Goal: Task Accomplishment & Management: Use online tool/utility

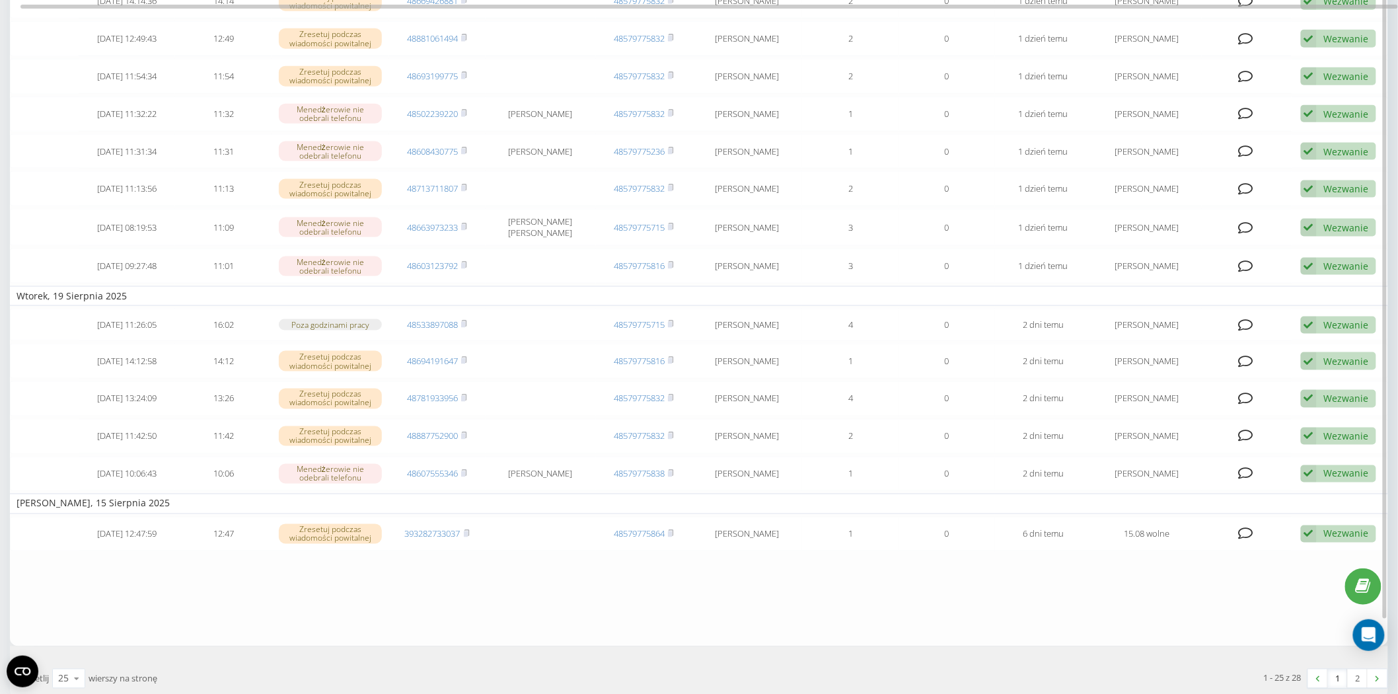
scroll to position [661, 0]
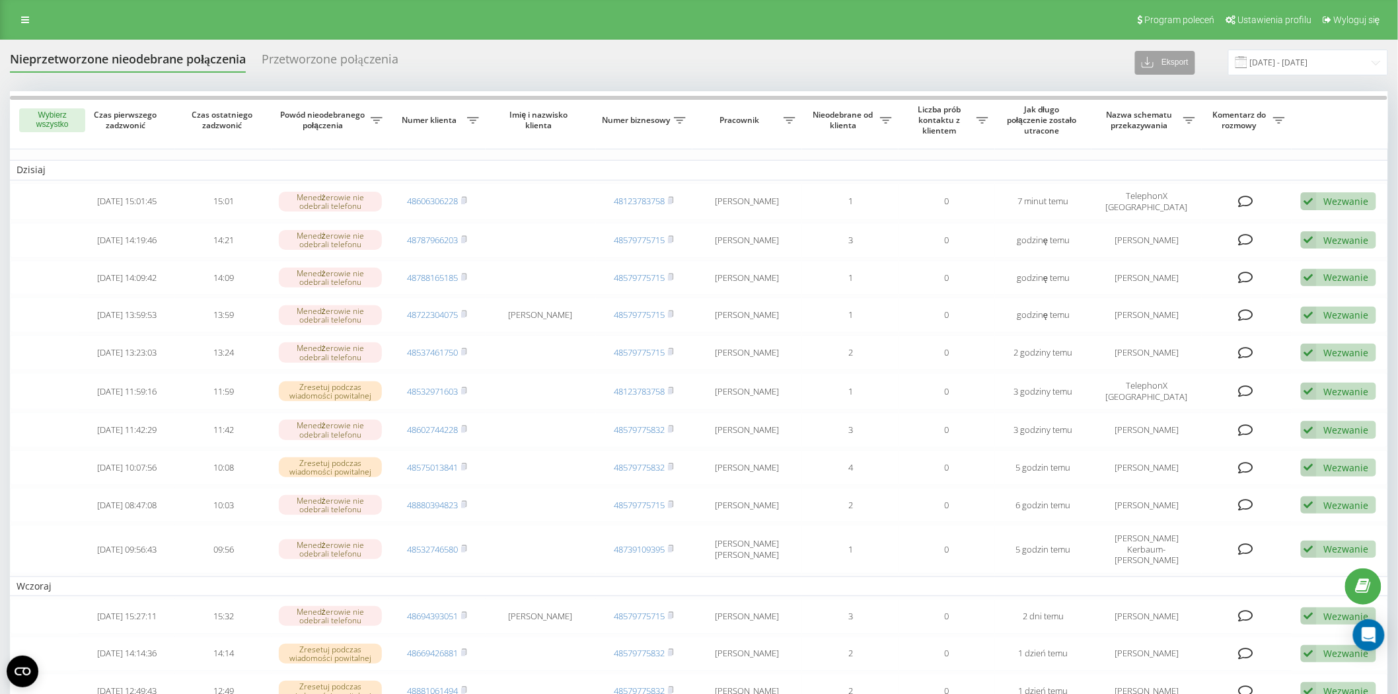
click at [1151, 63] on icon at bounding box center [1147, 62] width 13 height 13
click at [1161, 110] on span ".xlsx" at bounding box center [1155, 110] width 19 height 13
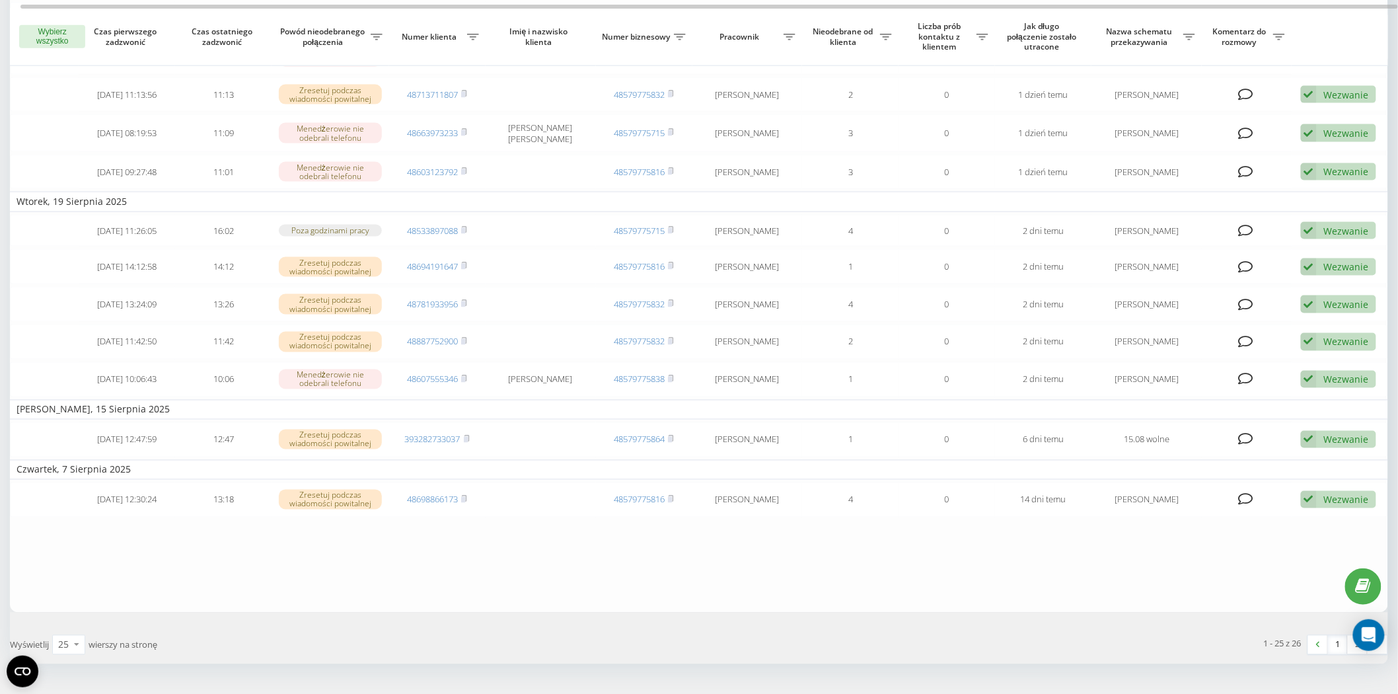
scroll to position [715, 0]
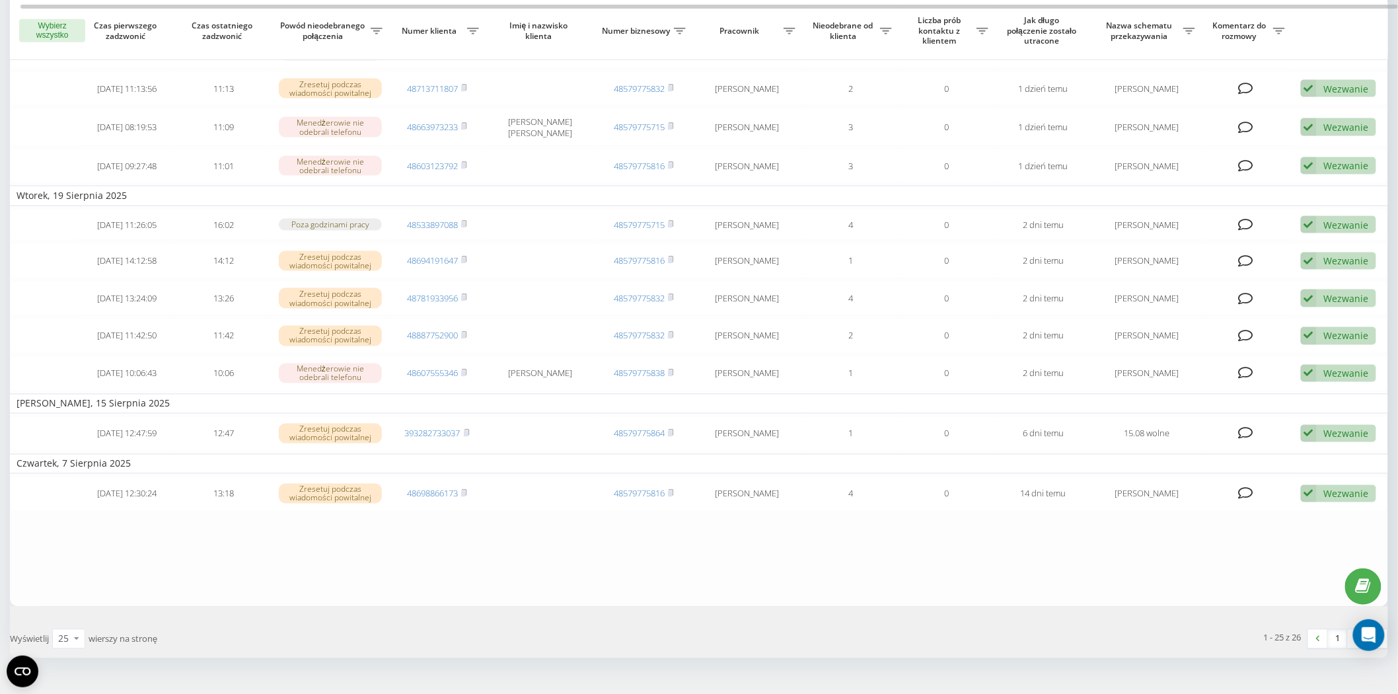
click at [1355, 630] on link "2" at bounding box center [1358, 639] width 20 height 18
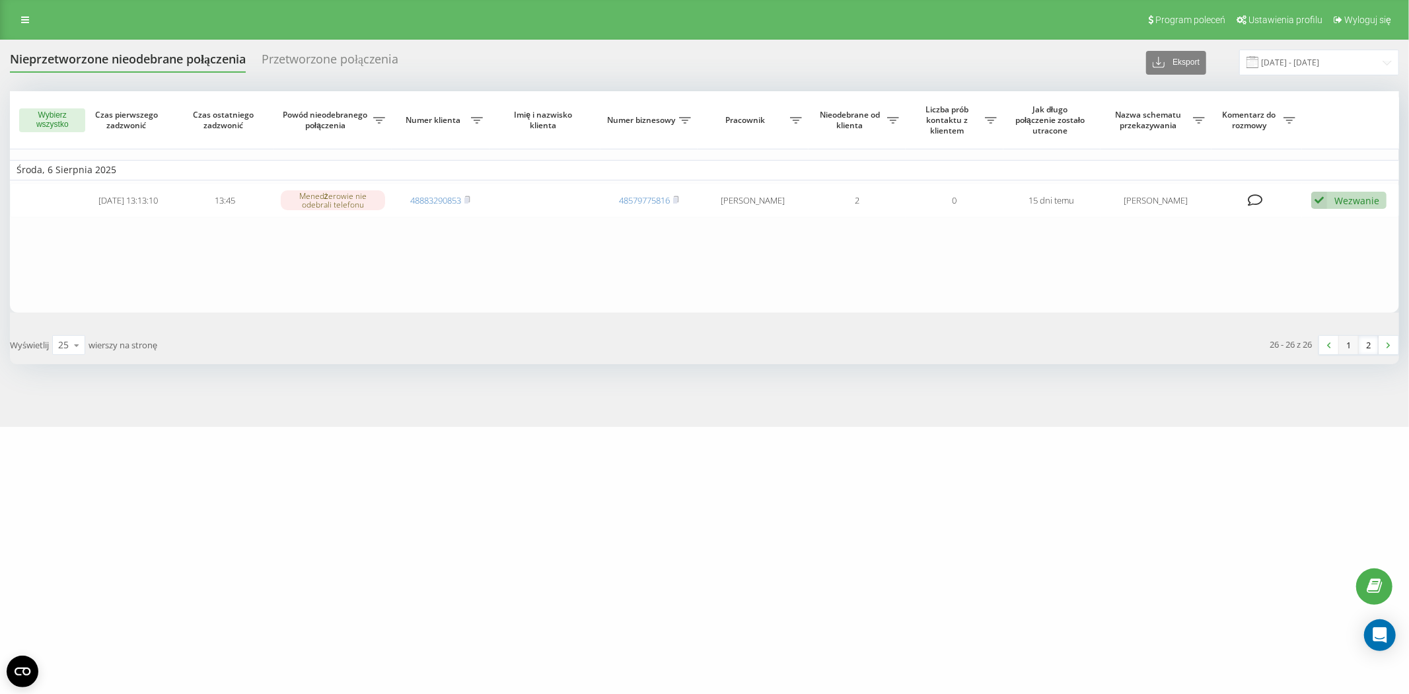
click at [1348, 341] on link "1" at bounding box center [1349, 345] width 20 height 18
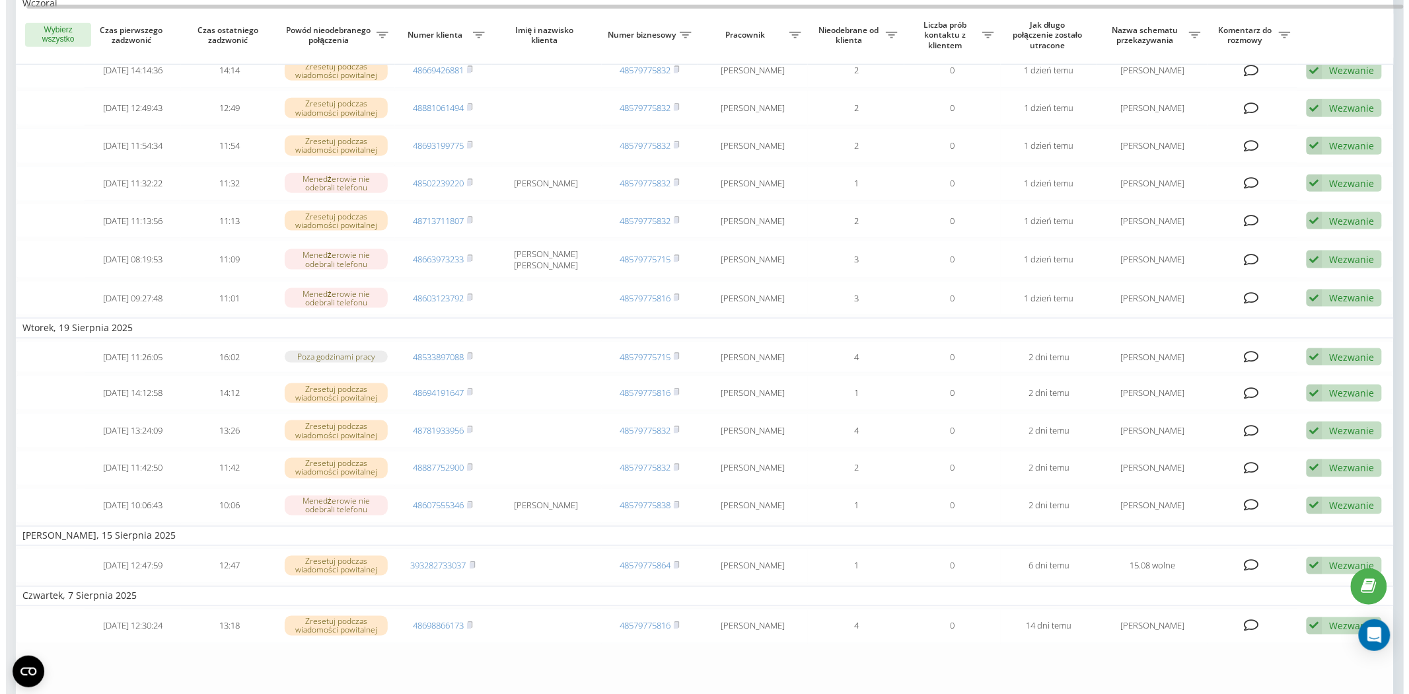
scroll to position [587, 0]
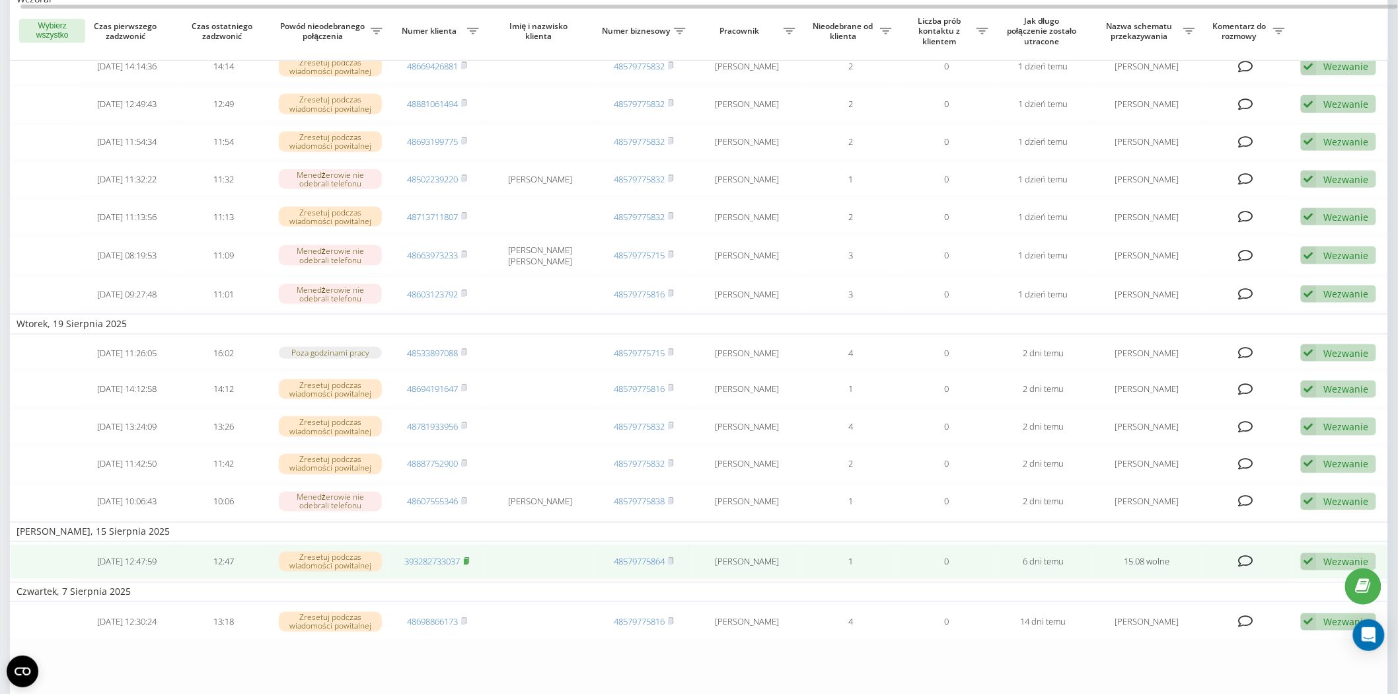
click at [466, 559] on rect at bounding box center [466, 562] width 4 height 6
click at [1332, 553] on div "Wezwanie Nie udało się skontaktować Skontaktowano się z klientem za pomocą inne…" at bounding box center [1338, 562] width 75 height 18
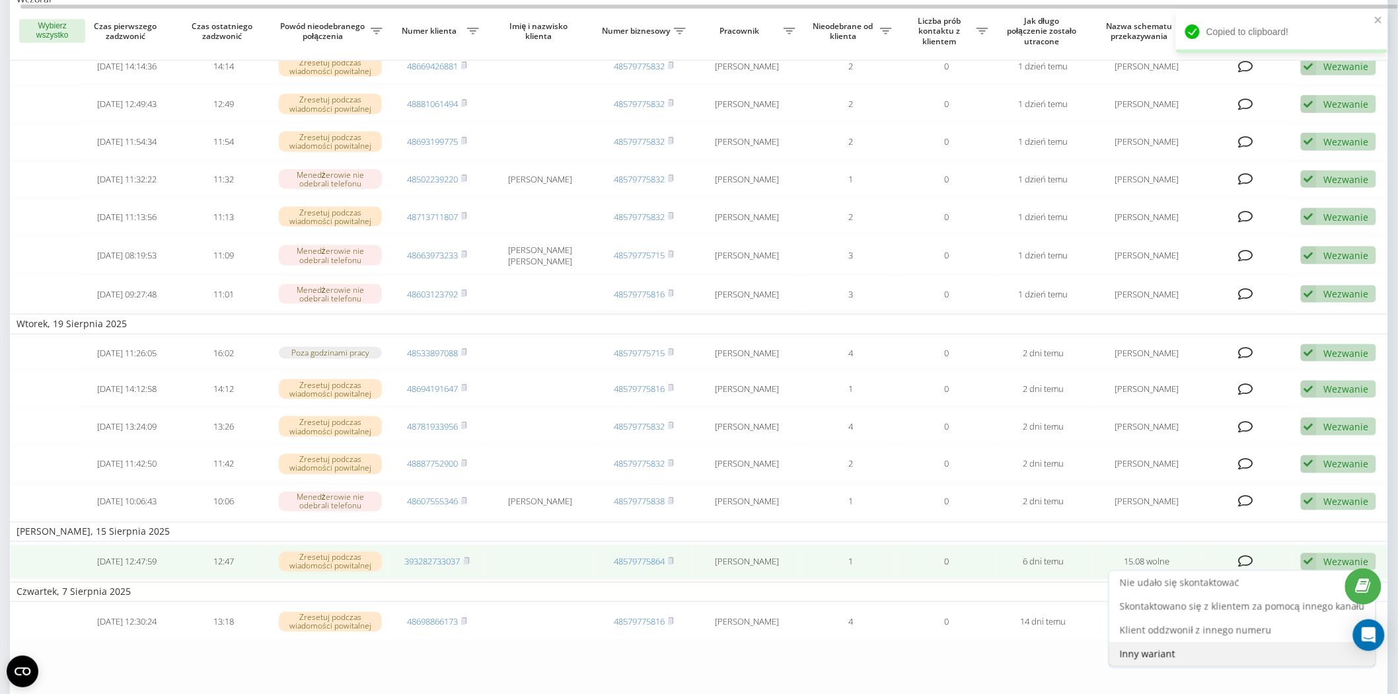
click at [1130, 647] on span "Inny wariant" at bounding box center [1147, 653] width 55 height 13
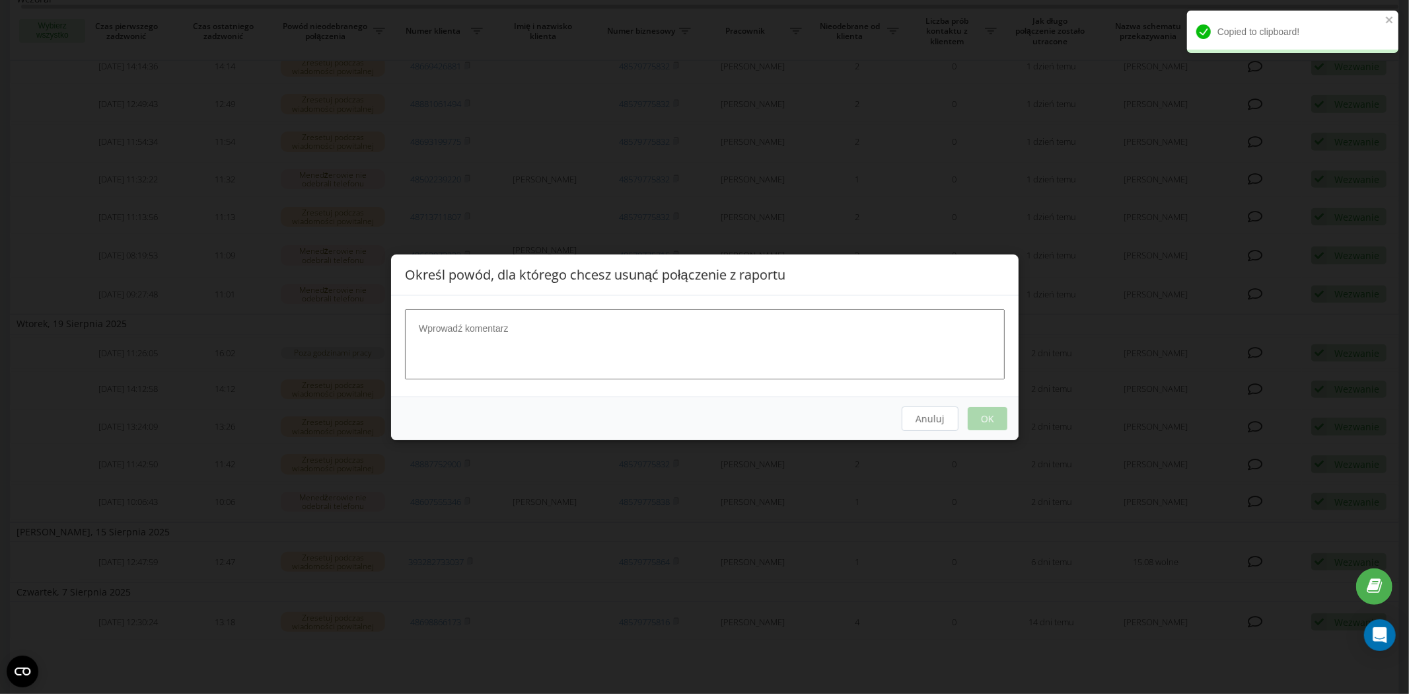
click at [466, 363] on textarea at bounding box center [705, 343] width 600 height 70
click at [946, 425] on button "Anuluj" at bounding box center [929, 418] width 57 height 24
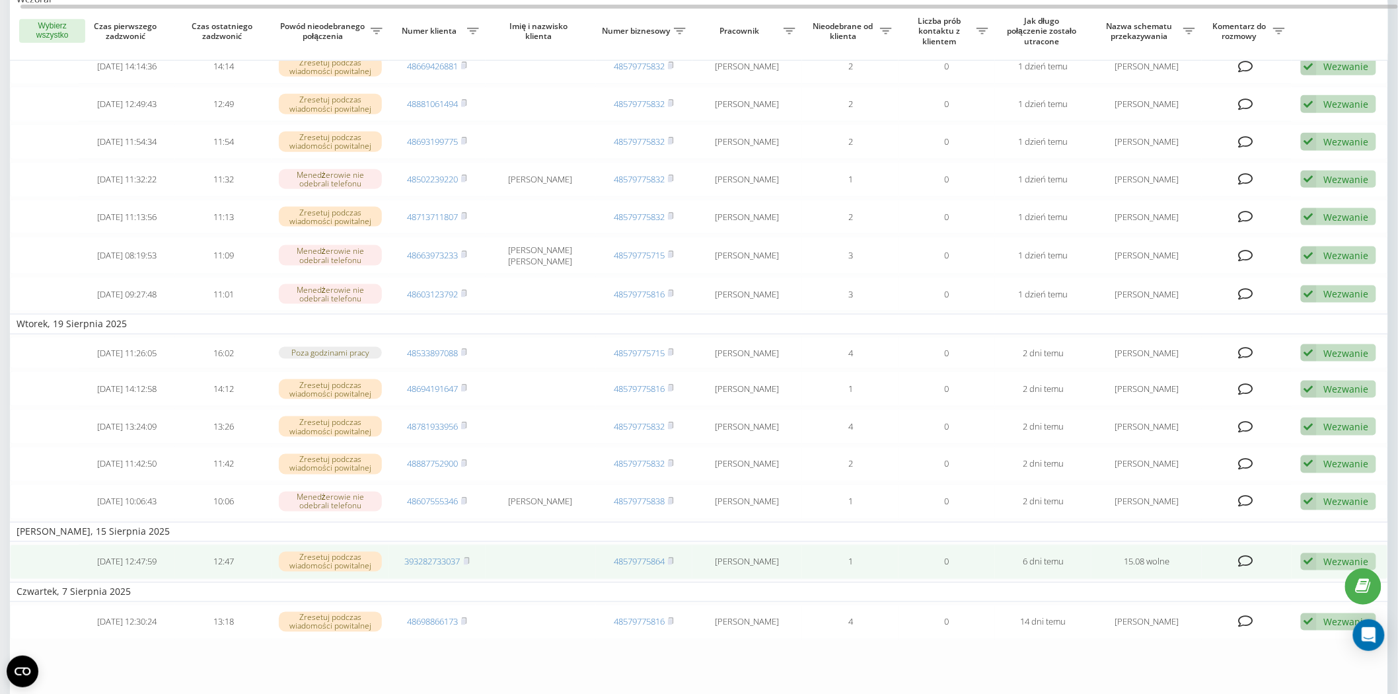
click at [1336, 556] on div "Wezwanie" at bounding box center [1346, 562] width 45 height 13
click at [1205, 642] on div "Inny wariant" at bounding box center [1242, 654] width 266 height 24
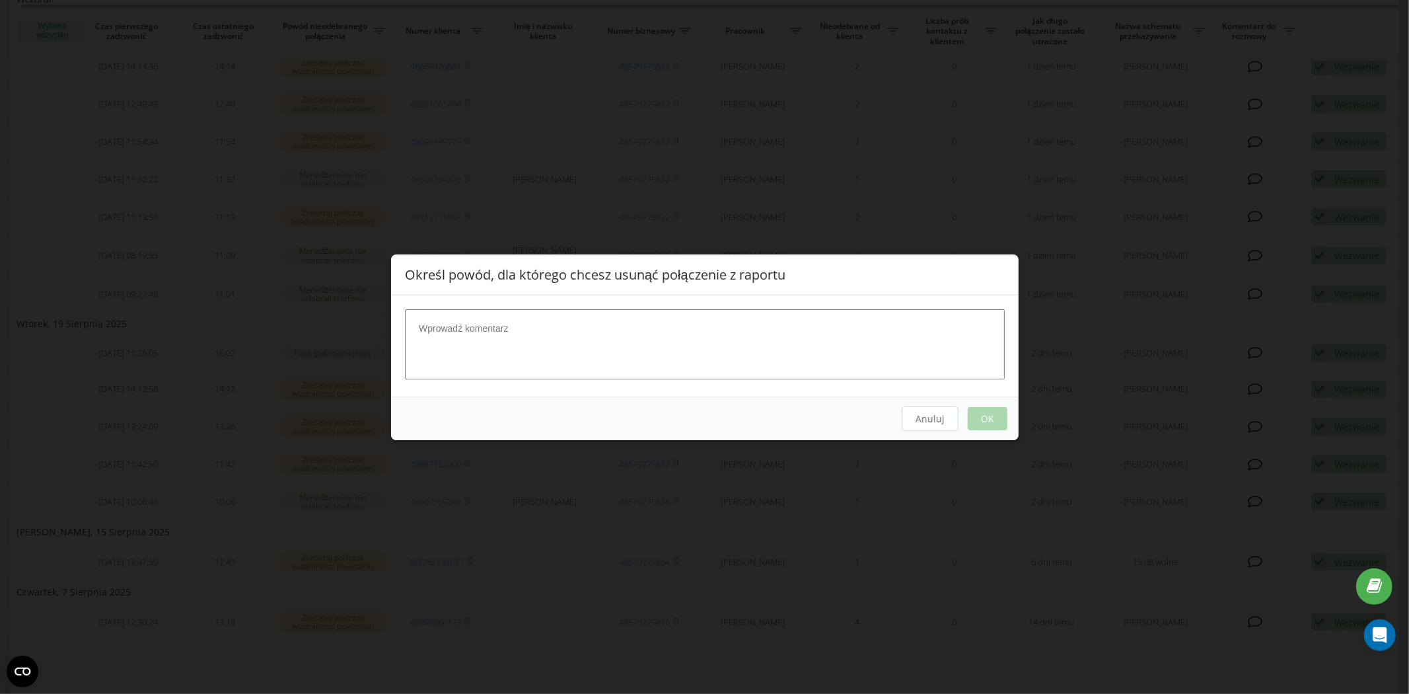
click at [631, 357] on textarea at bounding box center [705, 343] width 600 height 70
type textarea "prawdopodobnie spam"
click at [938, 425] on button "Anuluj" at bounding box center [929, 418] width 57 height 24
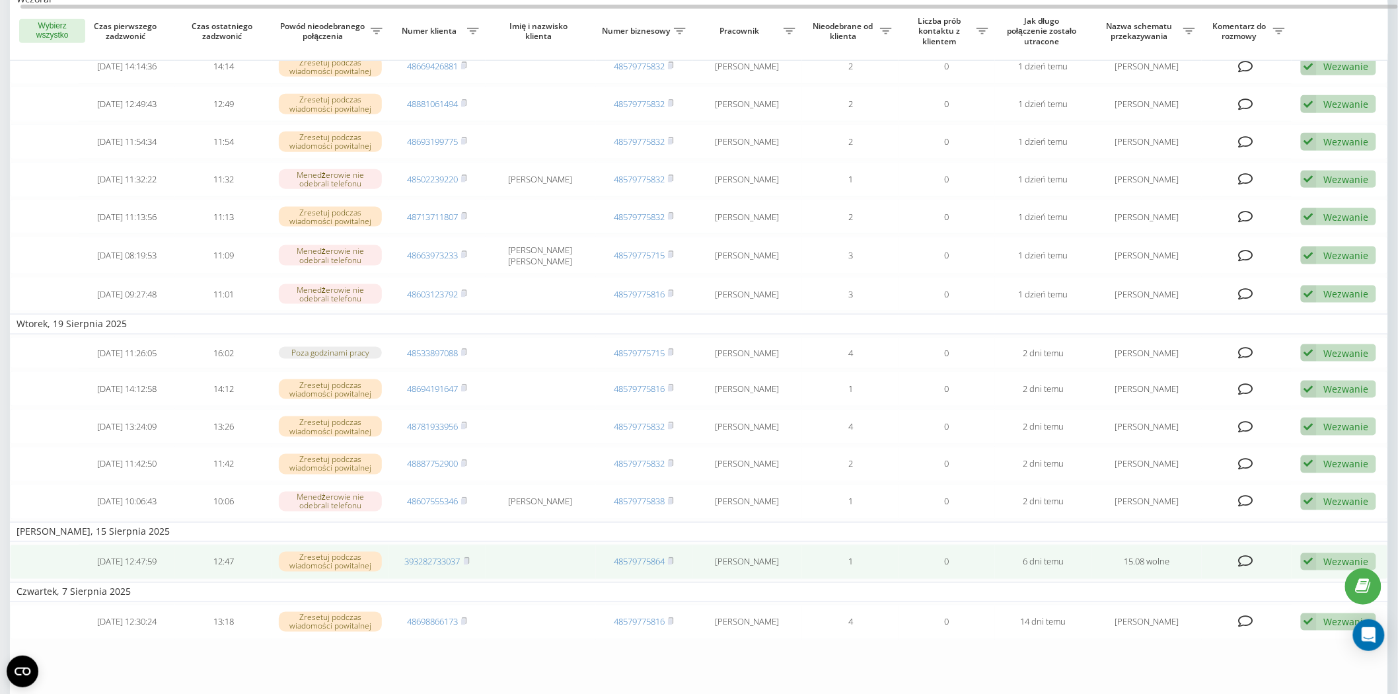
click at [1346, 556] on div "Wezwanie" at bounding box center [1346, 562] width 45 height 13
click at [1183, 642] on div "Inny wariant" at bounding box center [1242, 654] width 266 height 24
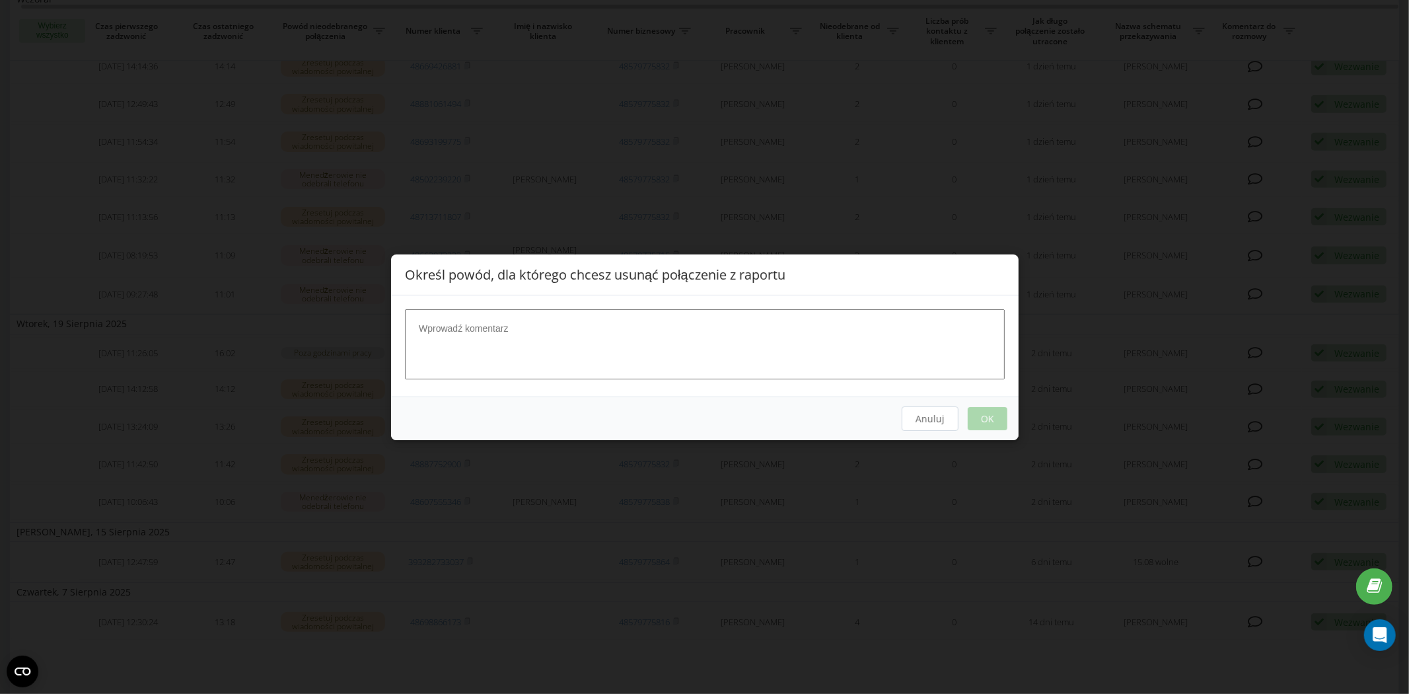
click at [451, 336] on textarea at bounding box center [705, 343] width 600 height 70
type textarea "prawdopodobnie spam"
click at [959, 421] on div "Anuluj OK" at bounding box center [705, 418] width 628 height 44
click at [978, 420] on button "OK" at bounding box center [987, 417] width 40 height 23
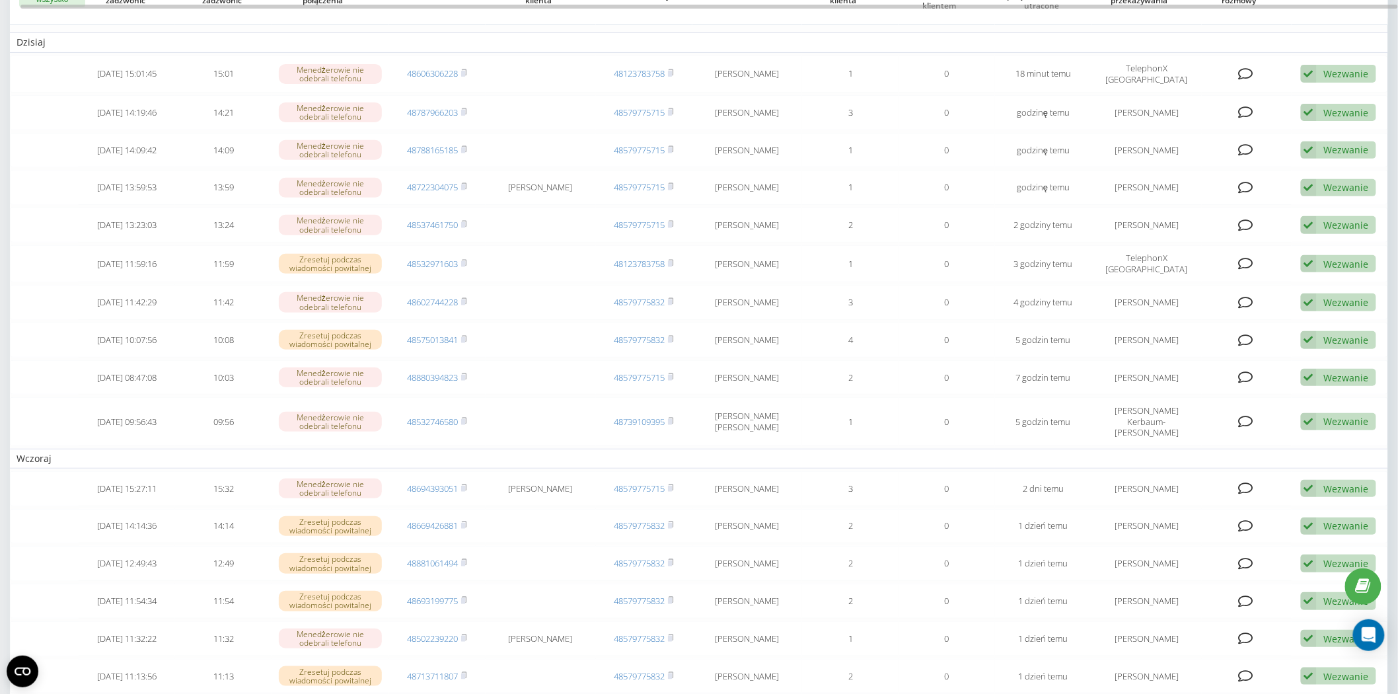
scroll to position [0, 0]
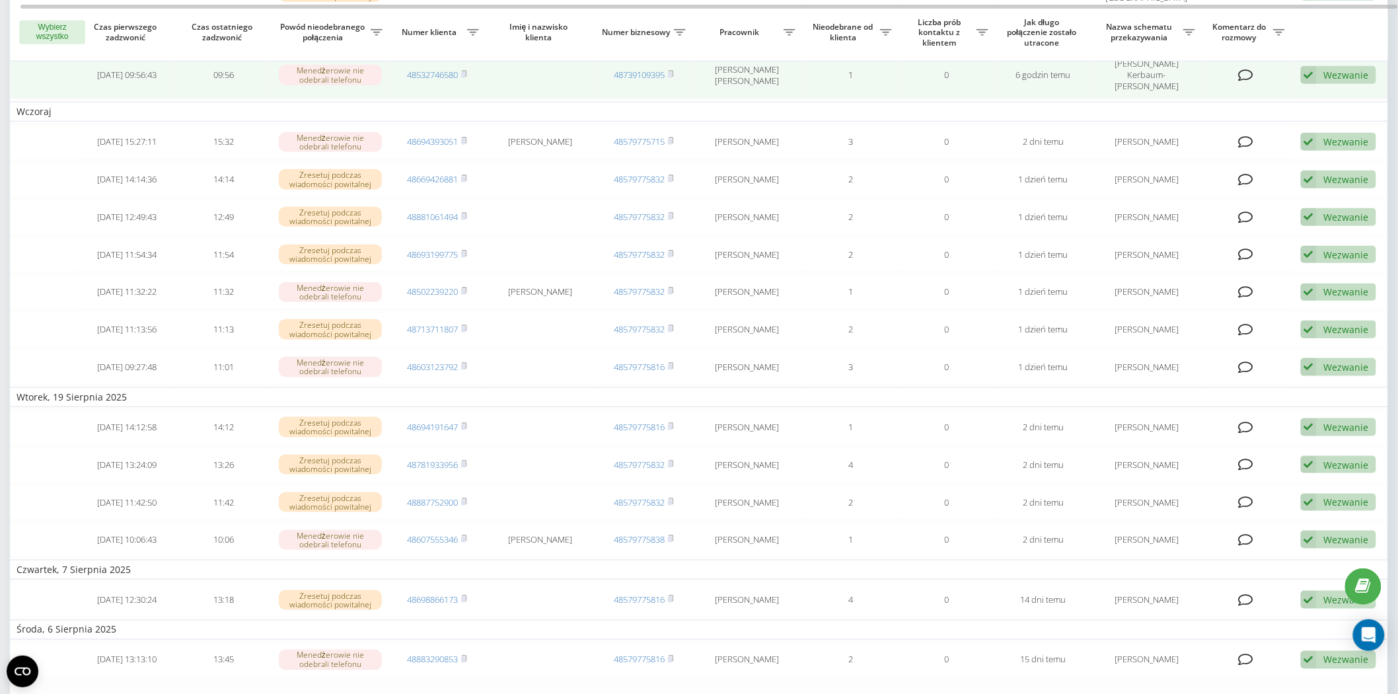
scroll to position [440, 0]
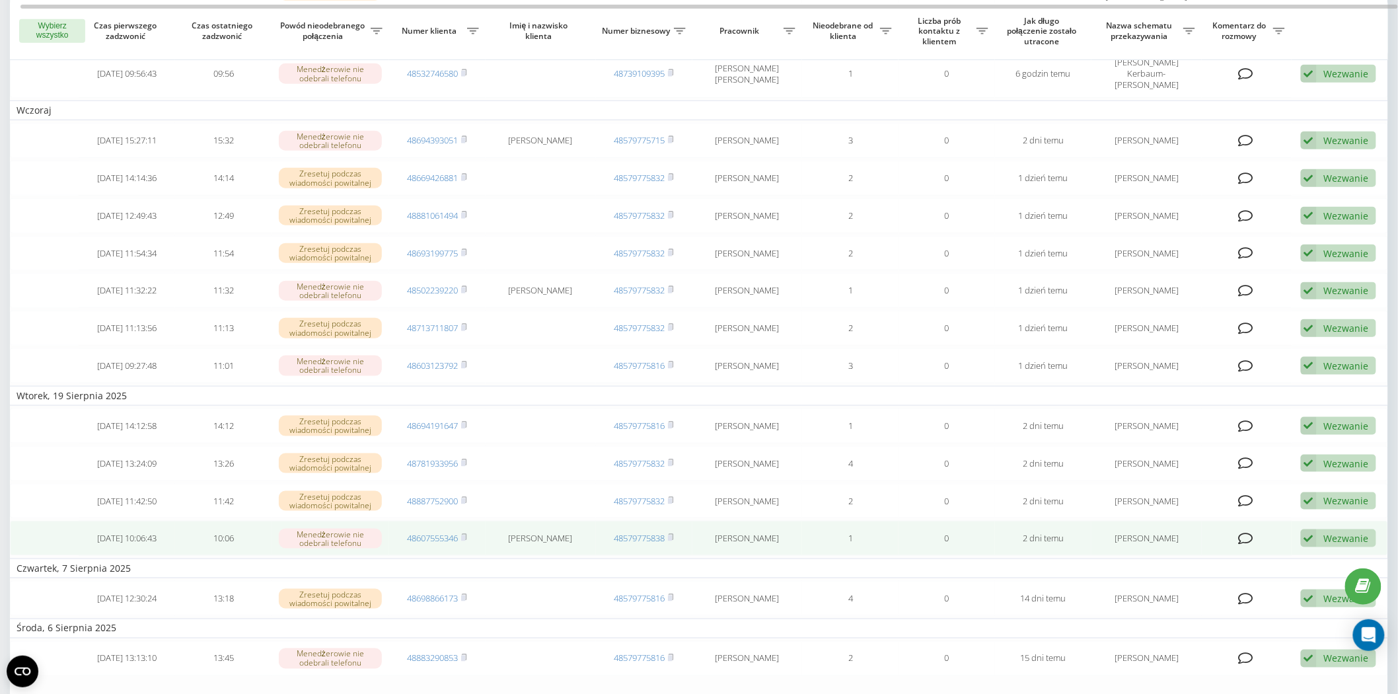
click at [1357, 532] on div "Wezwanie" at bounding box center [1346, 538] width 45 height 13
click at [1217, 577] on span "Skontaktowano się z klientem za pomocą innego kanału" at bounding box center [1242, 583] width 245 height 13
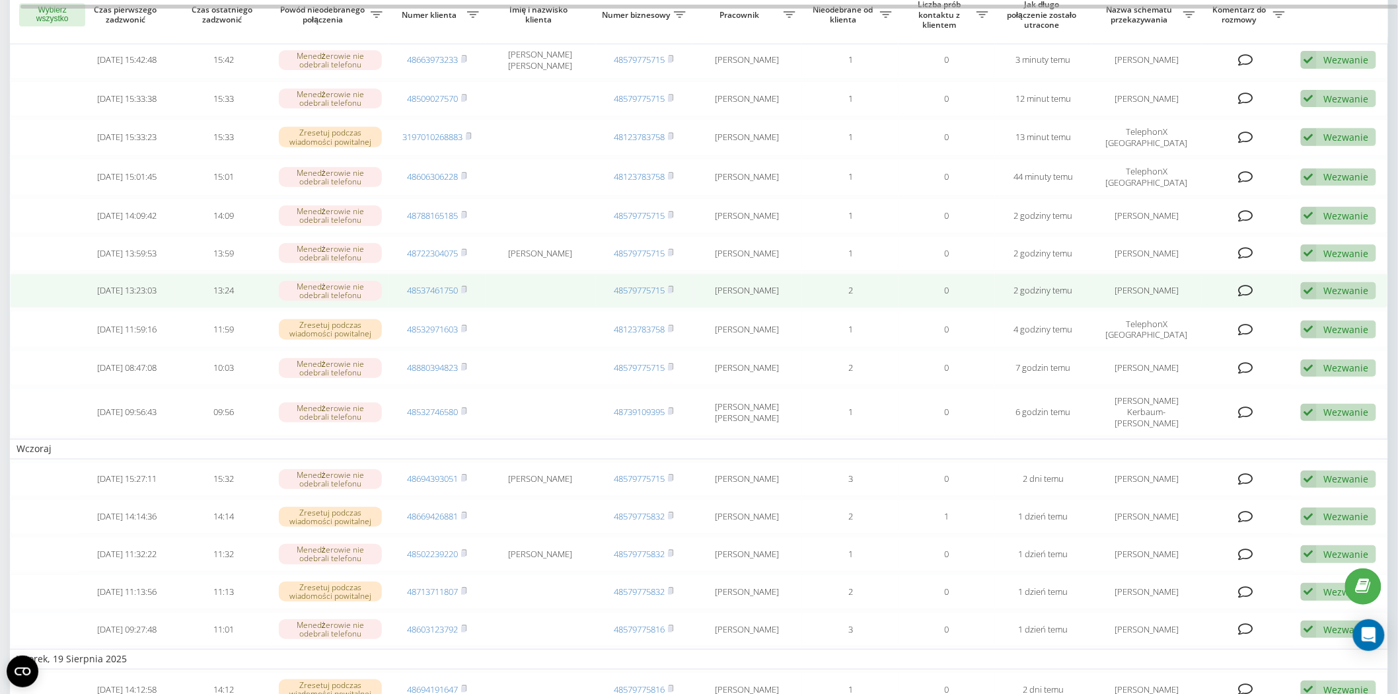
scroll to position [147, 0]
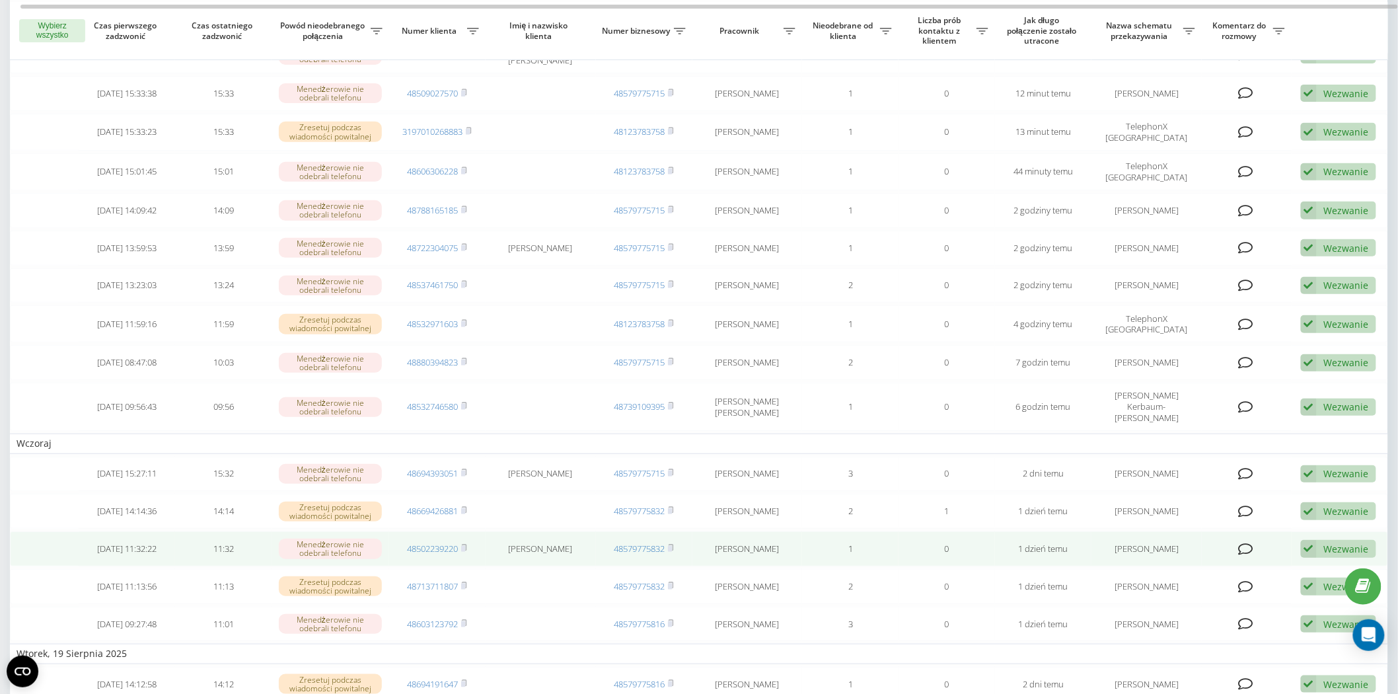
click at [1328, 542] on div "Wezwanie" at bounding box center [1346, 548] width 45 height 13
click at [1219, 587] on span "Skontaktowano się z klientem za pomocą innego kanału" at bounding box center [1242, 593] width 245 height 13
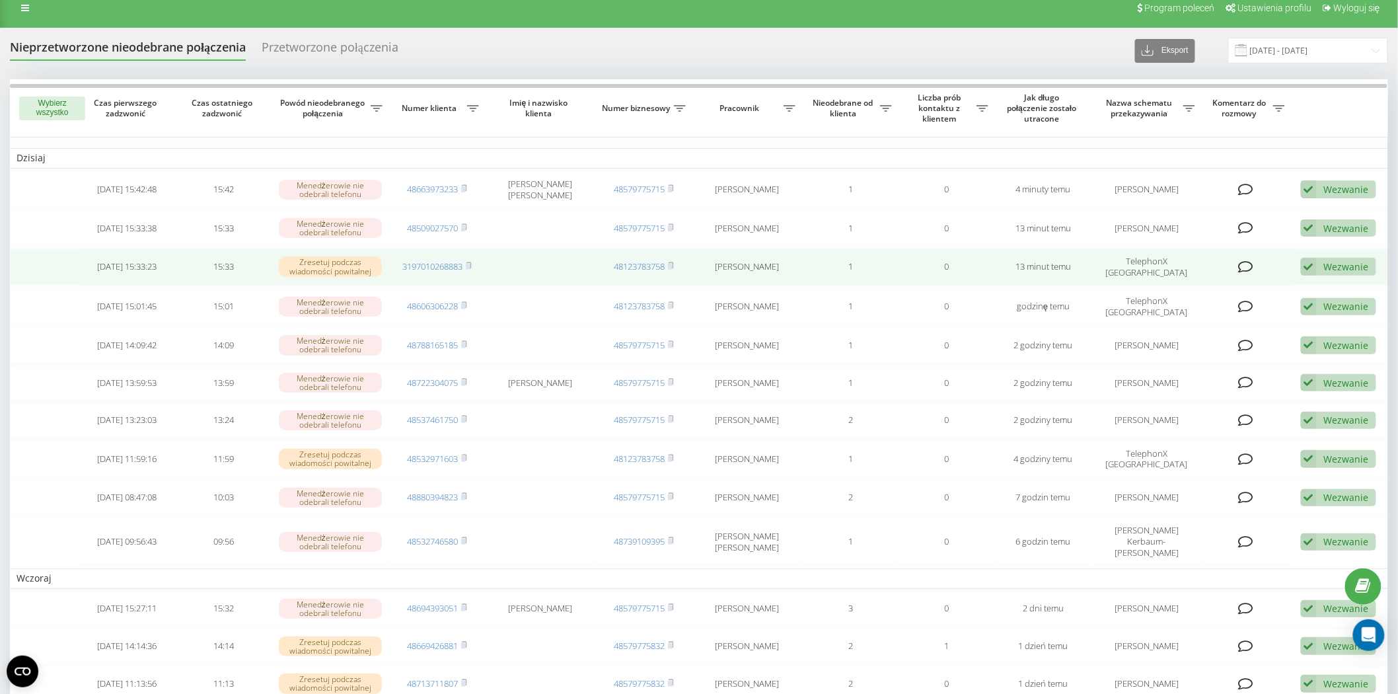
scroll to position [0, 0]
